Goal: Transaction & Acquisition: Obtain resource

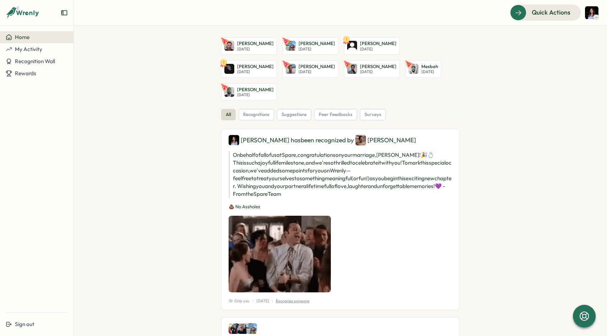
scroll to position [6, 0]
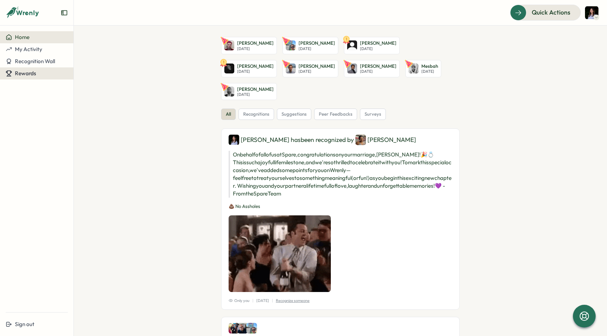
click at [26, 77] on button "Rewards" at bounding box center [36, 73] width 73 height 12
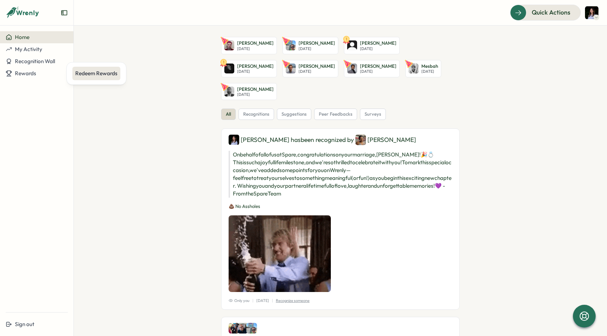
click at [84, 76] on div "Redeem Rewards" at bounding box center [96, 74] width 42 height 8
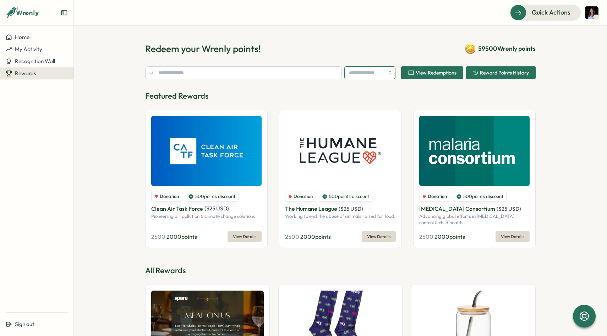
click at [382, 71] on input "search" at bounding box center [369, 72] width 51 height 13
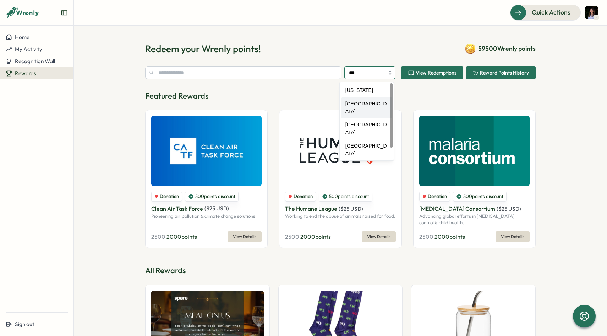
type input "******"
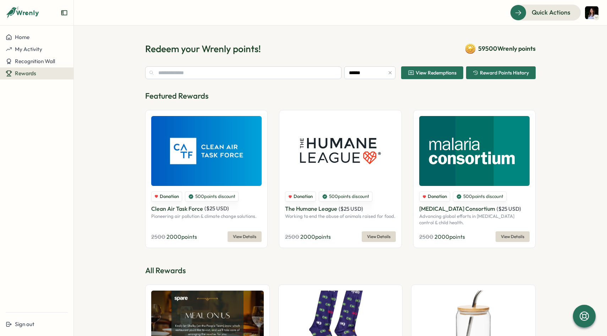
click at [439, 77] on span "View Redemptions" at bounding box center [432, 73] width 49 height 12
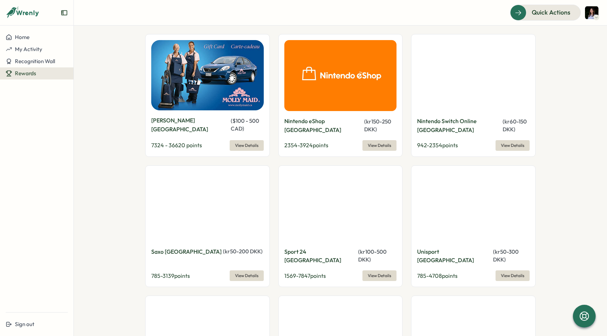
scroll to position [3721, 0]
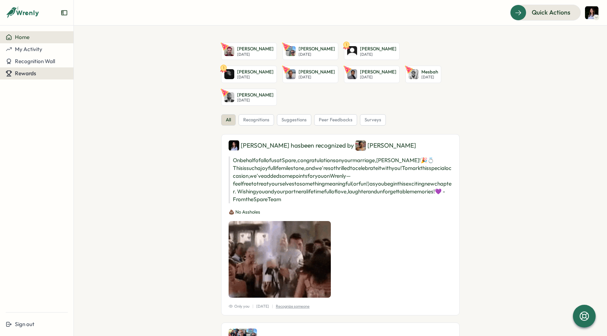
click at [27, 72] on span "Rewards" at bounding box center [25, 73] width 21 height 7
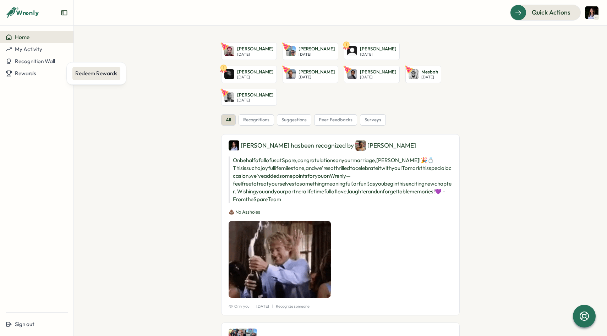
click at [80, 74] on div "Redeem Rewards" at bounding box center [96, 74] width 42 height 8
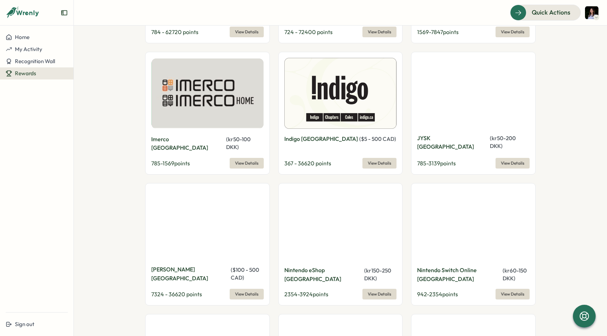
scroll to position [3809, 0]
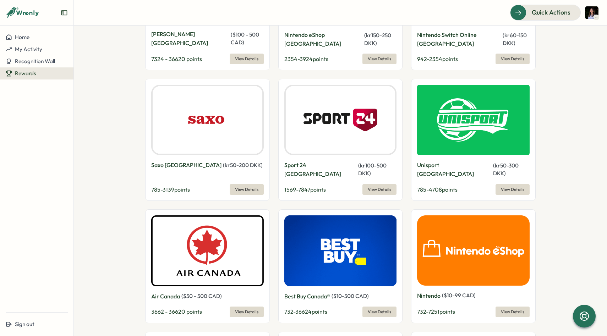
click at [242, 307] on span "View Details" at bounding box center [246, 312] width 23 height 10
